Goal: Task Accomplishment & Management: Use online tool/utility

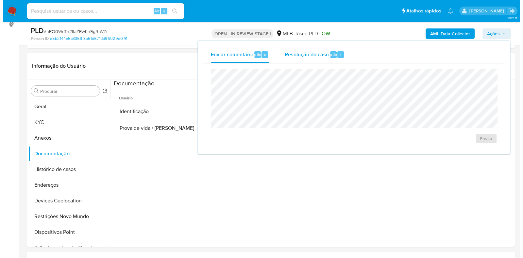
scroll to position [90, 0]
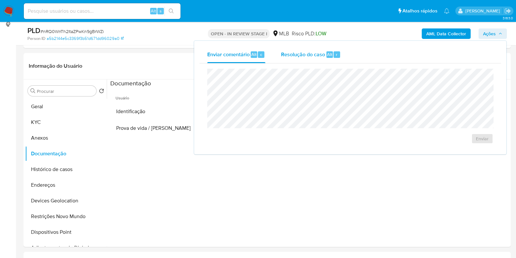
click at [324, 55] on span "Resolução do caso" at bounding box center [303, 54] width 44 height 8
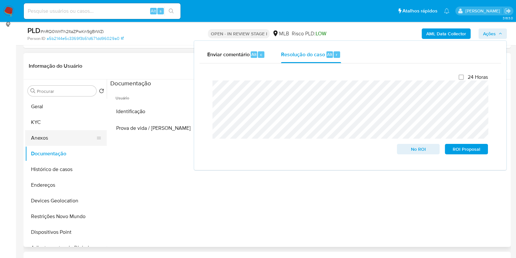
click at [79, 140] on button "Anexos" at bounding box center [63, 138] width 76 height 16
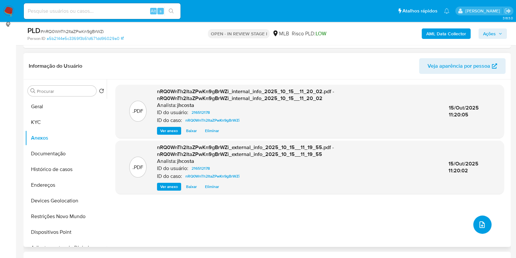
click at [480, 223] on icon "upload-file" at bounding box center [482, 224] width 5 height 7
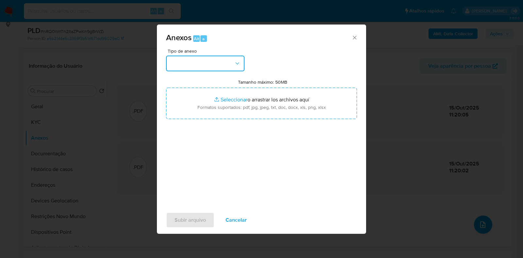
click at [229, 63] on button "button" at bounding box center [205, 64] width 78 height 16
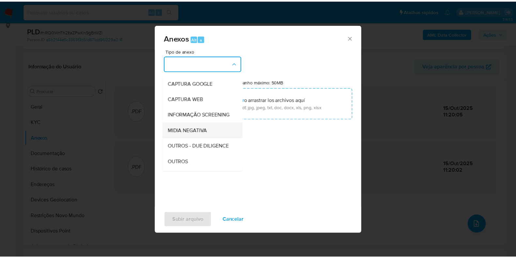
scroll to position [41, 0]
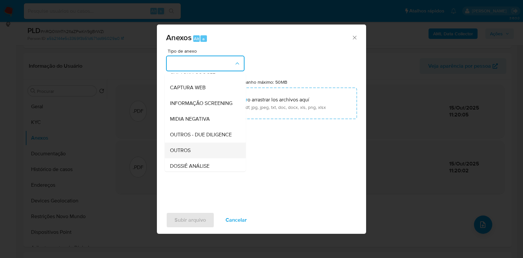
click at [193, 158] on div "OUTROS" at bounding box center [203, 150] width 67 height 16
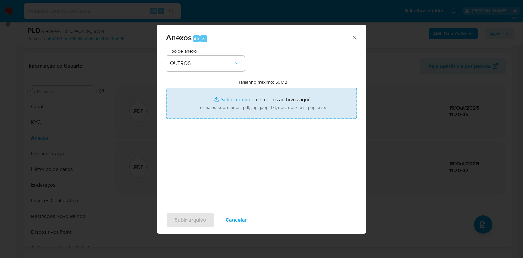
click at [215, 105] on input "Tamanho máximo: 50MB Seleccionar archivos" at bounding box center [261, 103] width 191 height 31
type input "C:\fakepath\Mulan 216512178_2025_10_15_06_23_45.xlsx"
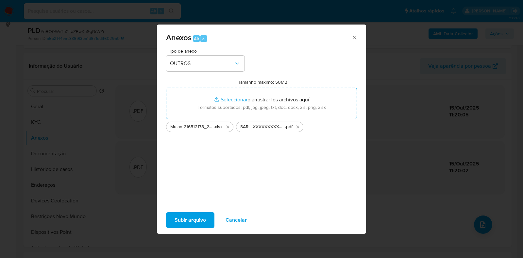
click at [190, 223] on span "Subir arquivo" at bounding box center [189, 220] width 31 height 14
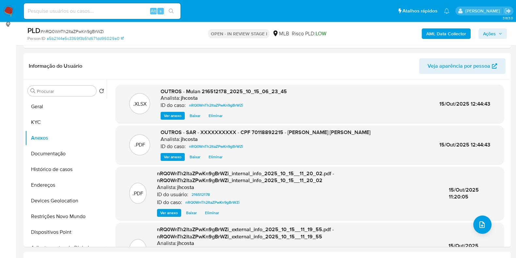
click at [503, 29] on span "Ações" at bounding box center [492, 33] width 19 height 9
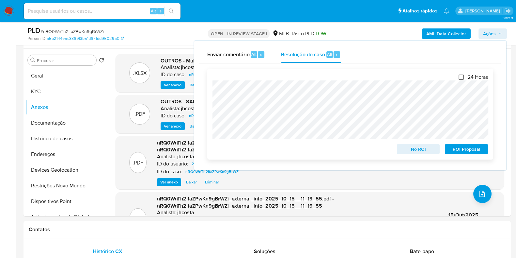
scroll to position [131, 0]
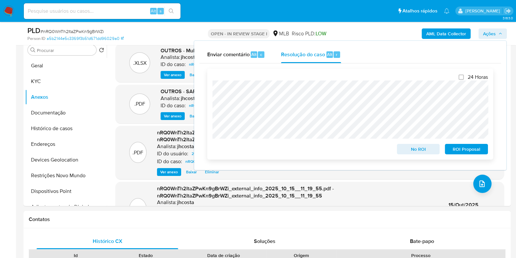
click at [463, 151] on span "ROI Proposal" at bounding box center [467, 148] width 34 height 9
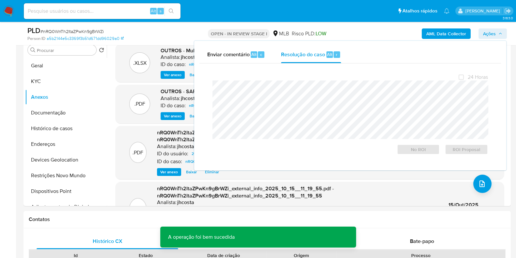
click at [81, 29] on span "# nRQ0WnTh2ItaZPwKn9gBrWZi" at bounding box center [72, 31] width 63 height 7
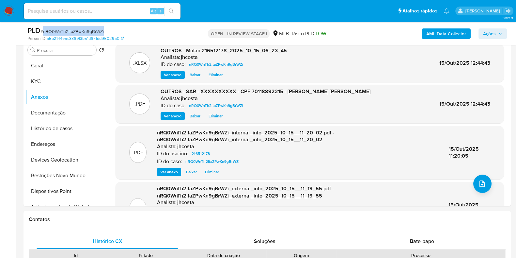
click at [81, 29] on span "# nRQ0WnTh2ItaZPwKn9gBrWZi" at bounding box center [72, 31] width 63 height 7
copy span "nRQ0WnTh2ItaZPwKn9gBrWZi"
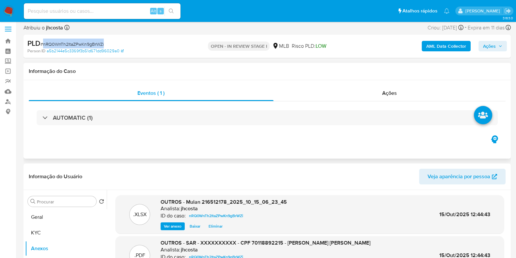
scroll to position [0, 0]
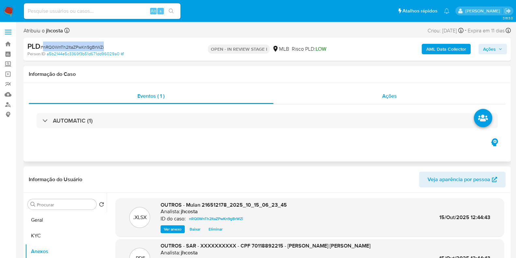
click at [383, 93] on span "Ações" at bounding box center [390, 96] width 15 height 8
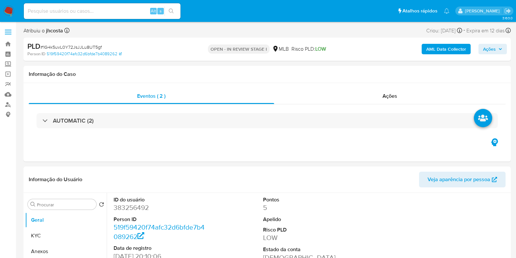
select select "10"
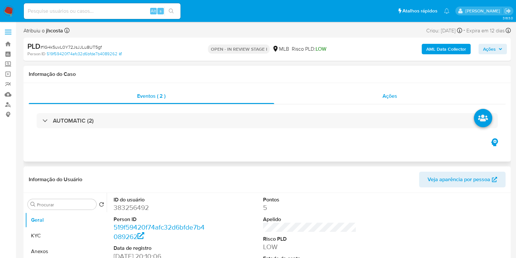
click at [414, 92] on div "Ações" at bounding box center [390, 96] width 232 height 16
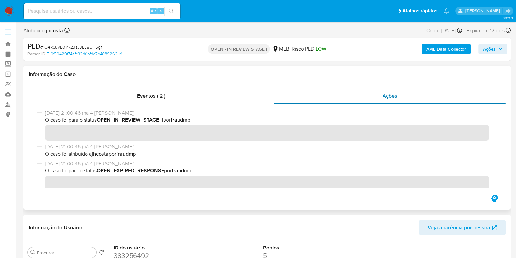
click at [404, 94] on div "Ações" at bounding box center [390, 96] width 232 height 16
click at [163, 100] on div "Eventos ( 2 )" at bounding box center [152, 96] width 246 height 16
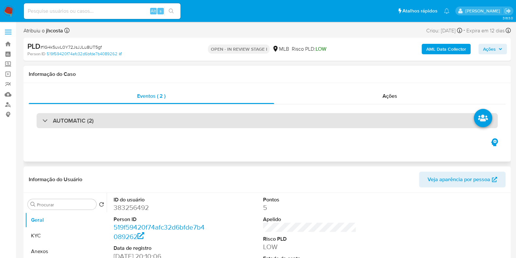
click at [76, 124] on h3 "AUTOMATIC (2)" at bounding box center [73, 120] width 41 height 7
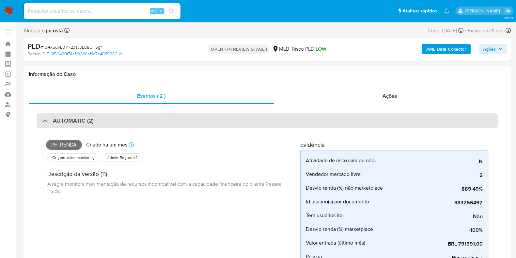
click at [78, 116] on div "AUTOMATIC (2)" at bounding box center [268, 120] width 462 height 15
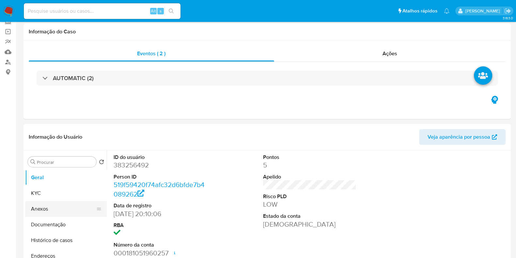
scroll to position [81, 0]
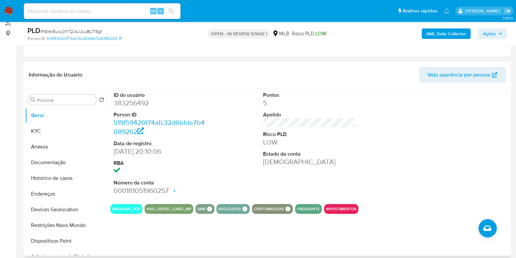
click at [139, 102] on dd "383256492" at bounding box center [160, 102] width 93 height 9
copy dd "383256492"
